Goal: Transaction & Acquisition: Purchase product/service

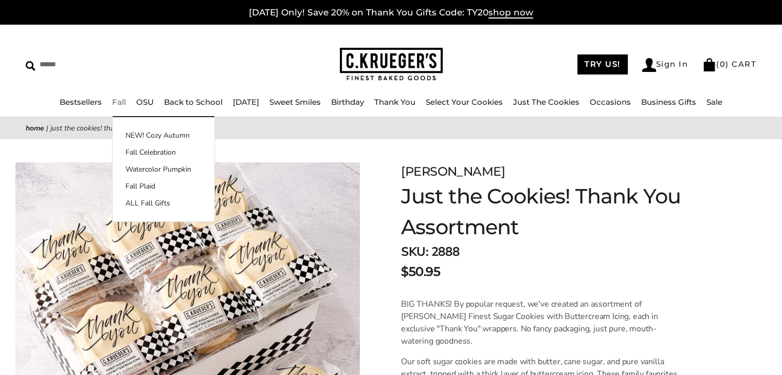
click at [116, 104] on link "Fall" at bounding box center [119, 102] width 14 height 10
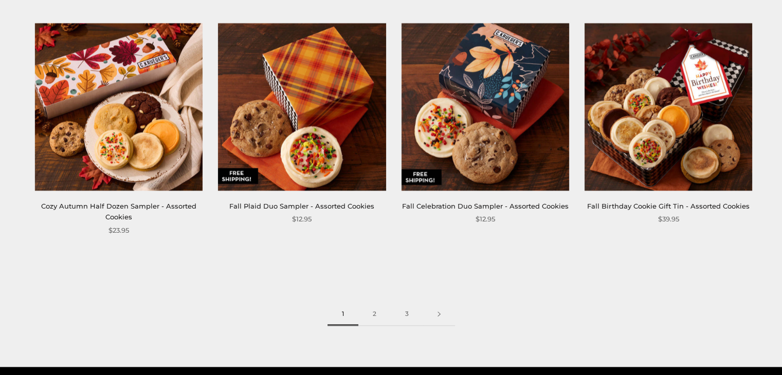
scroll to position [1395, 0]
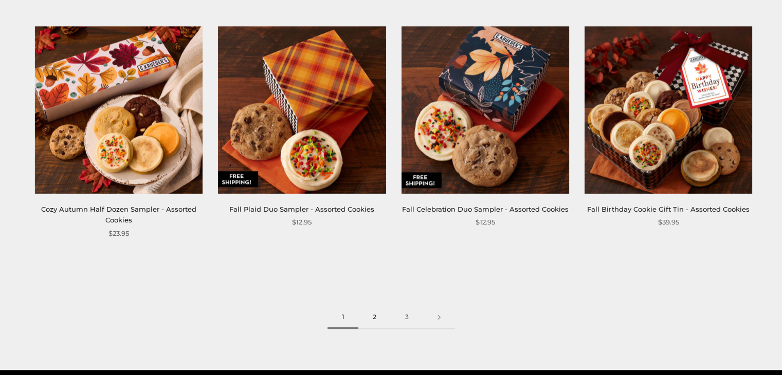
click at [369, 315] on link "2" at bounding box center [374, 317] width 32 height 23
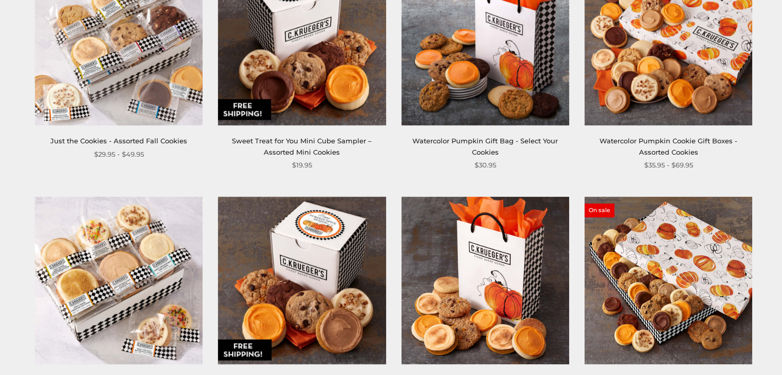
scroll to position [732, 0]
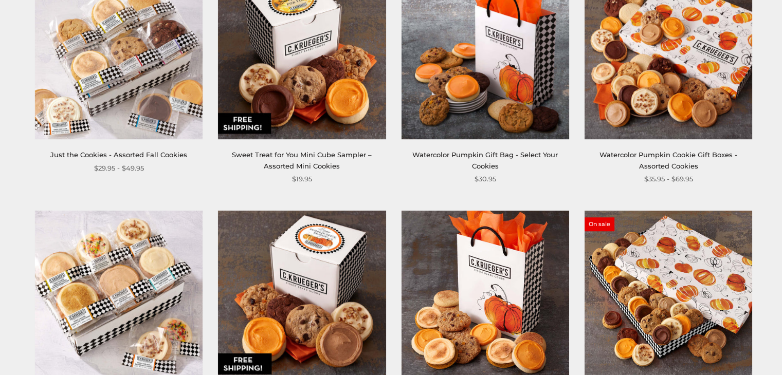
click at [146, 96] on img at bounding box center [119, 56] width 168 height 168
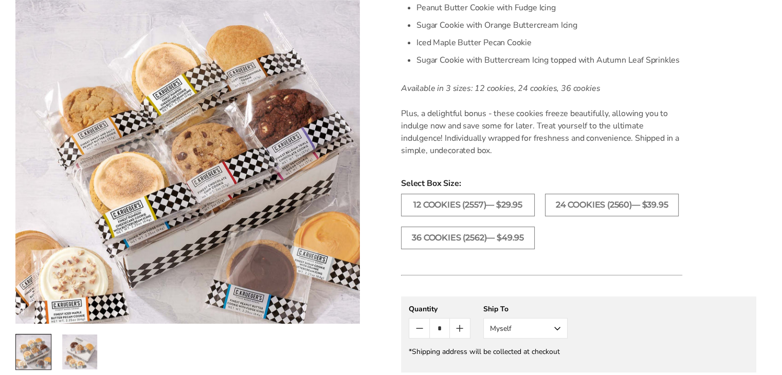
scroll to position [490, 0]
